Goal: Task Accomplishment & Management: Manage account settings

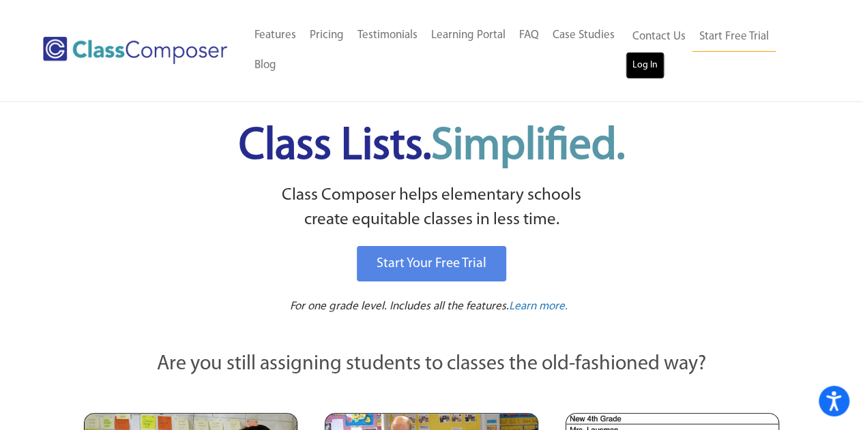
click at [658, 59] on link "Log In" at bounding box center [644, 65] width 39 height 27
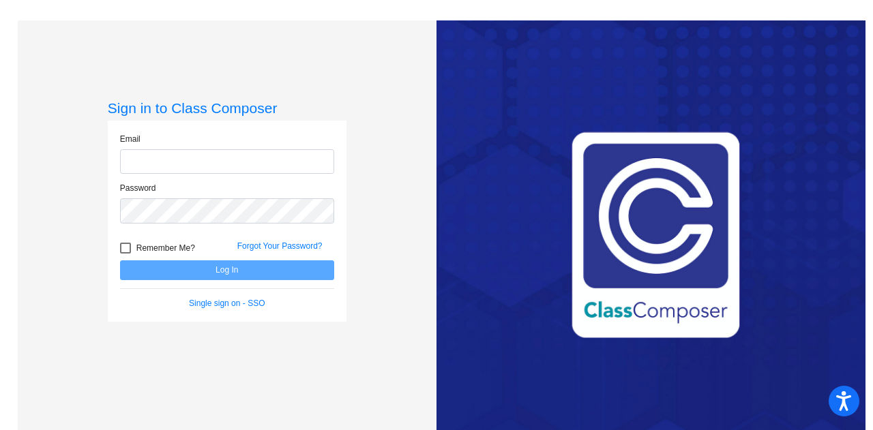
type input "soraya.perez-vargas@trusd.net"
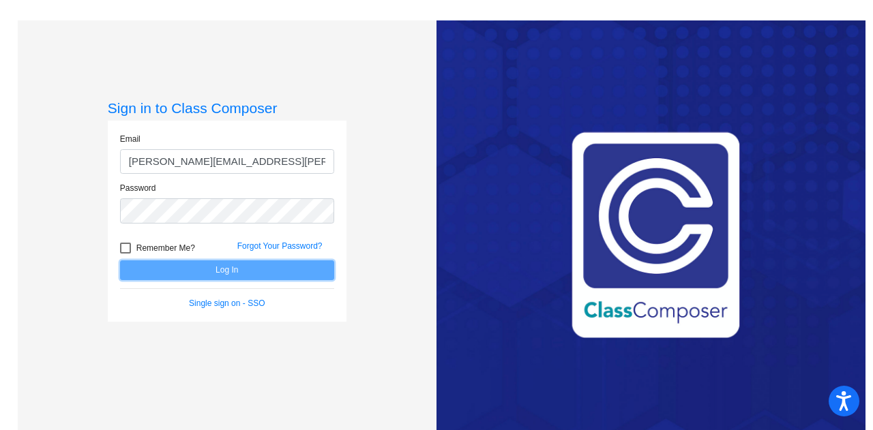
click at [144, 271] on button "Log In" at bounding box center [227, 270] width 214 height 20
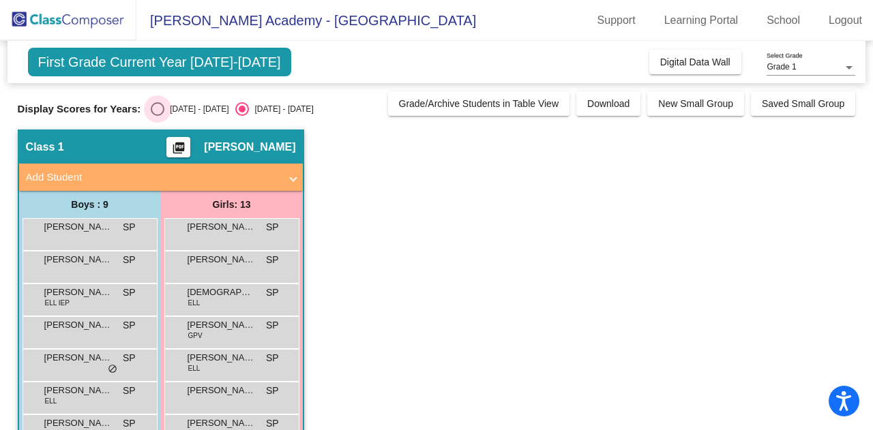
click at [162, 106] on div "Select an option" at bounding box center [158, 109] width 14 height 14
click at [158, 116] on input "2024 - 2025" at bounding box center [157, 116] width 1 height 1
radio input "true"
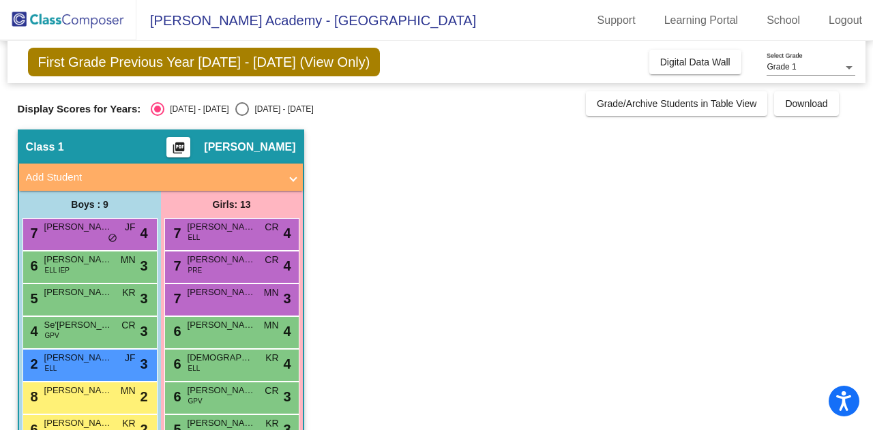
scroll to position [26, 0]
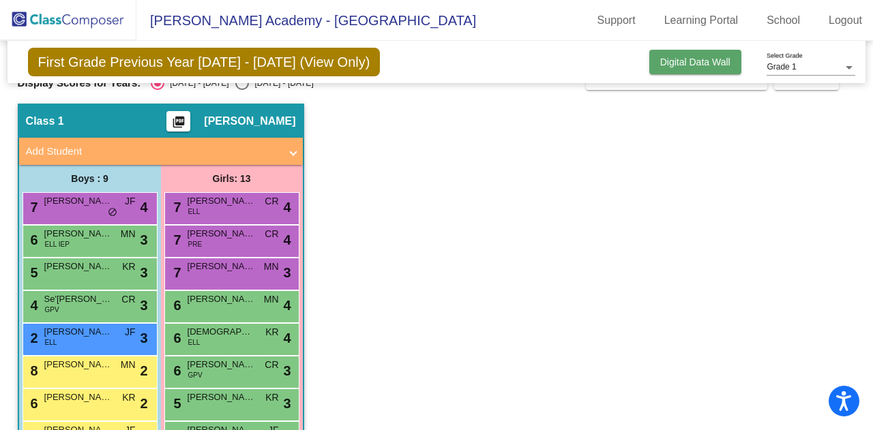
click at [711, 65] on span "Digital Data Wall" at bounding box center [695, 62] width 70 height 11
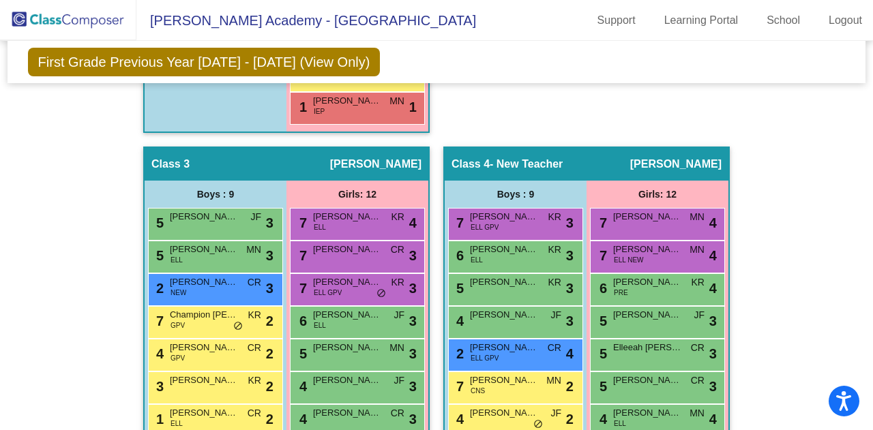
scroll to position [774, 0]
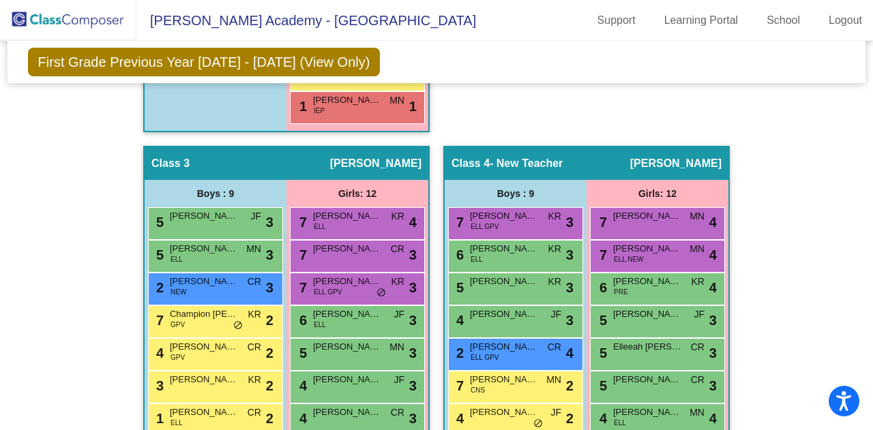
click at [436, 190] on div "Hallway - Hallway Class picture_as_pdf Add Student First Name Last Name Student…" at bounding box center [437, 116] width 838 height 1012
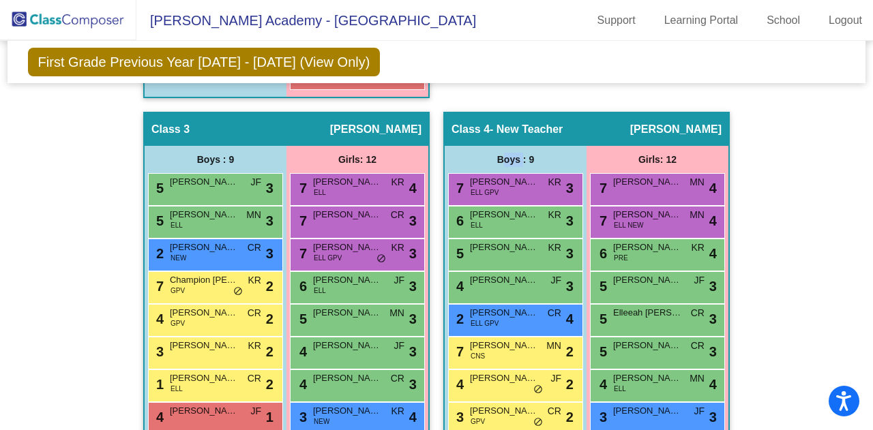
scroll to position [813, 0]
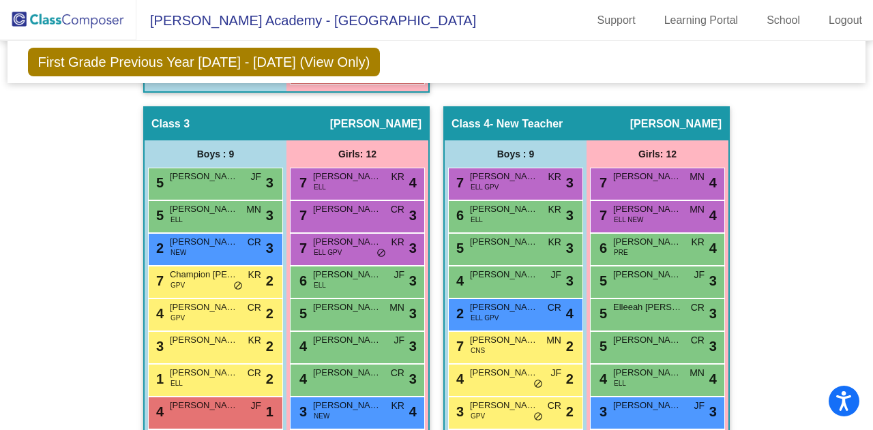
click at [794, 270] on div "Hallway - Hallway Class picture_as_pdf Add Student First Name Last Name Student…" at bounding box center [437, 76] width 838 height 1012
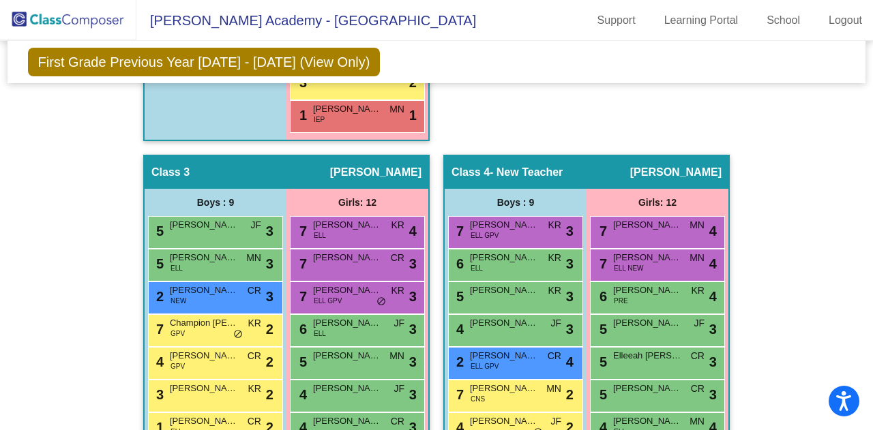
scroll to position [764, 0]
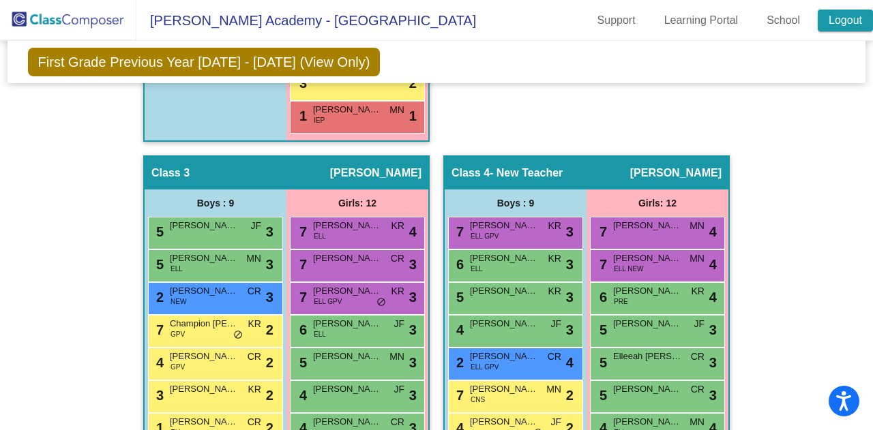
click at [852, 27] on link "Logout" at bounding box center [845, 21] width 55 height 22
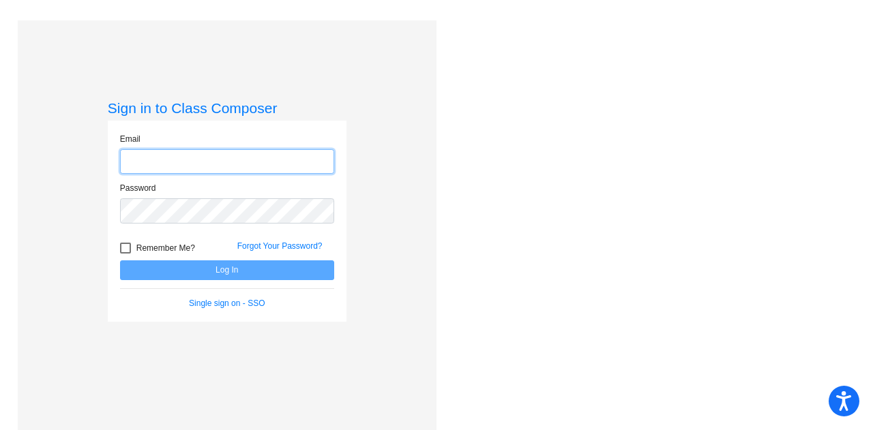
type input "soraya.perez-vargas@trusd.net"
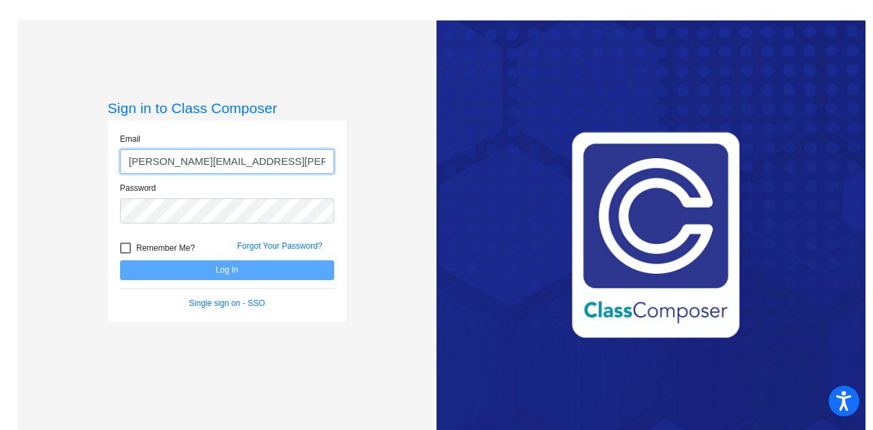
click at [295, 172] on input "soraya.perez-vargas@trusd.net" at bounding box center [227, 161] width 214 height 25
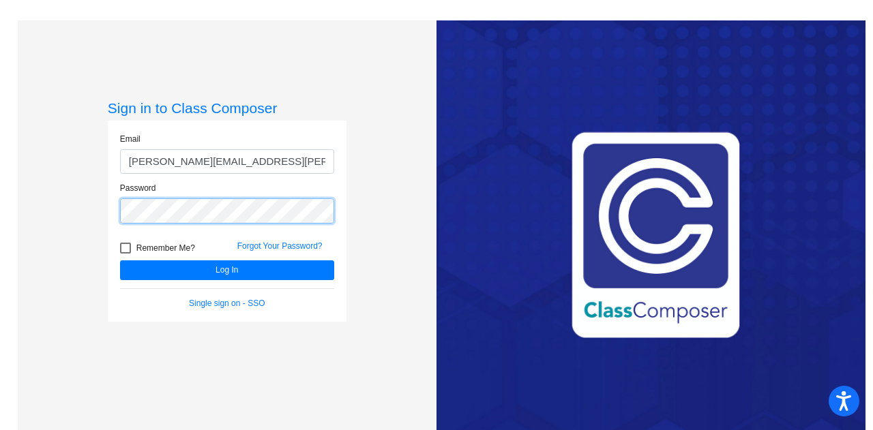
click at [120, 260] on button "Log In" at bounding box center [227, 270] width 214 height 20
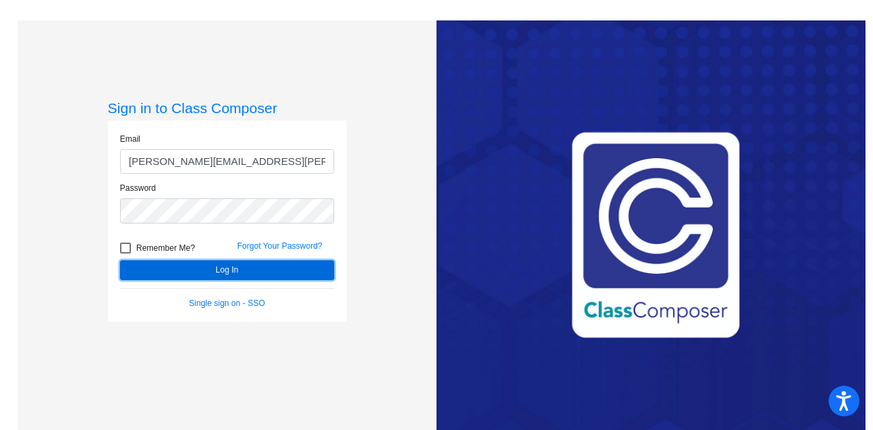
click at [138, 275] on button "Log In" at bounding box center [227, 270] width 214 height 20
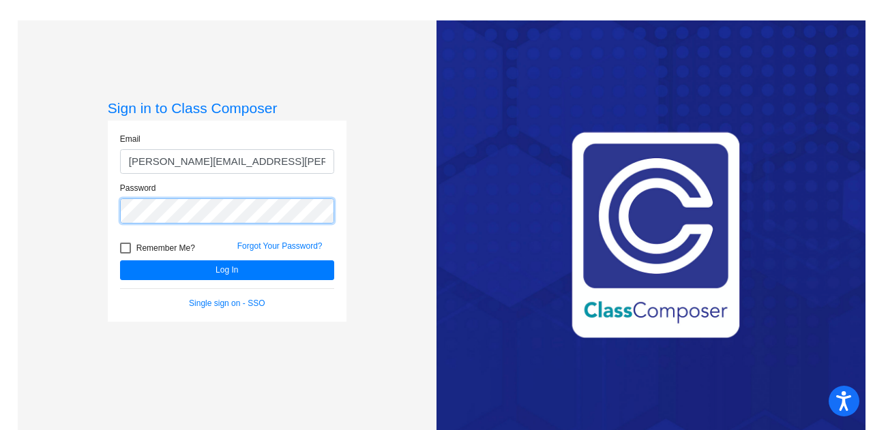
click at [120, 260] on button "Log In" at bounding box center [227, 270] width 214 height 20
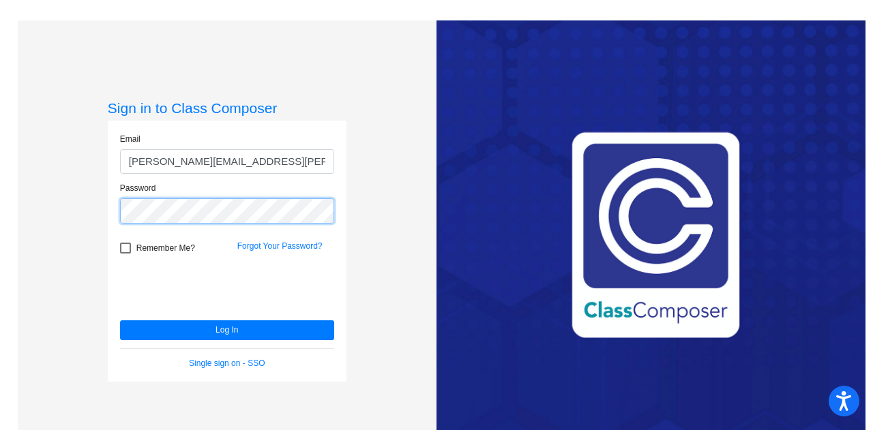
click at [120, 320] on button "Log In" at bounding box center [227, 330] width 214 height 20
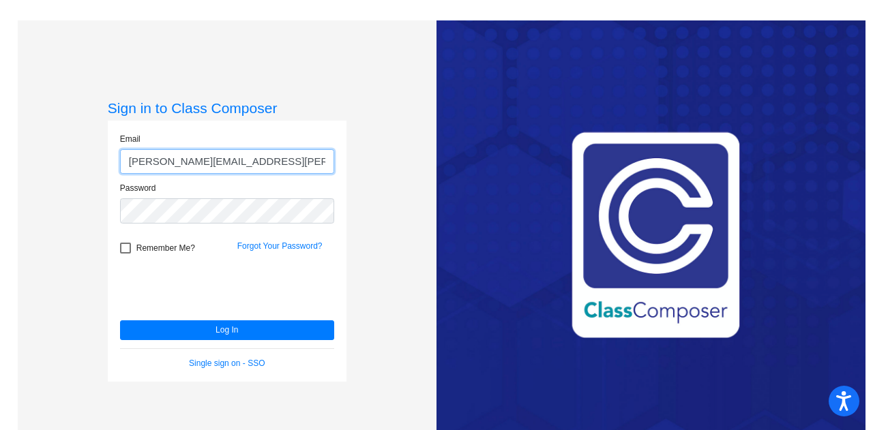
click at [243, 159] on input "sarah.cooper@trusd.net" at bounding box center [227, 161] width 214 height 25
type input "kenneth.dandurand@trusd.net"
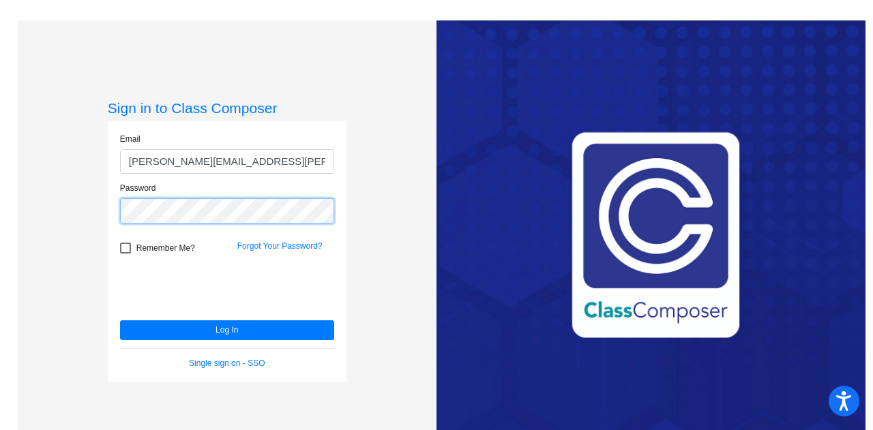
click at [120, 320] on button "Log In" at bounding box center [227, 330] width 214 height 20
